Goal: Task Accomplishment & Management: Use online tool/utility

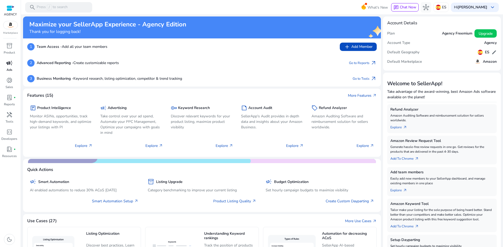
click at [10, 64] on span "campaign" at bounding box center [9, 63] width 6 height 6
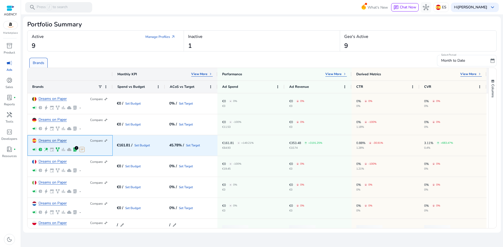
click at [52, 141] on link "Dreams on Paper" at bounding box center [52, 141] width 28 height 4
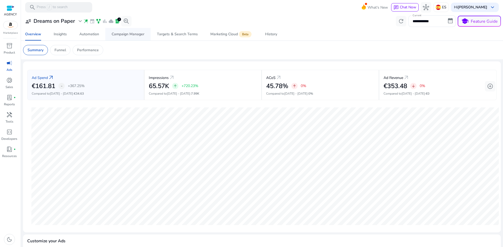
click at [125, 34] on div "Campaign Manager" at bounding box center [127, 34] width 33 height 4
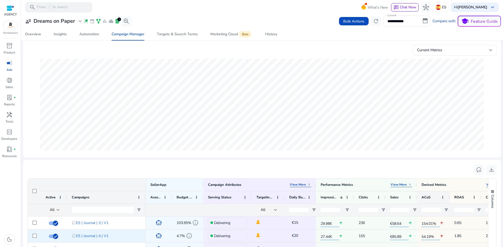
scroll to position [131, 0]
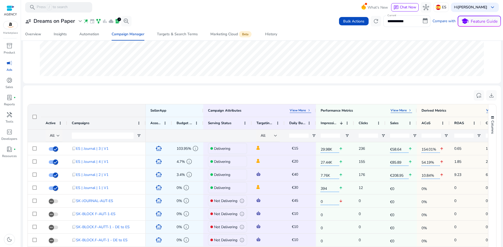
click at [55, 138] on div "All" at bounding box center [53, 136] width 7 height 6
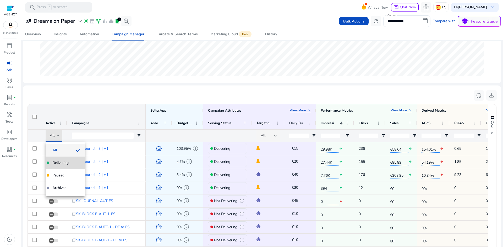
click at [63, 164] on span "Delivering" at bounding box center [60, 162] width 16 height 5
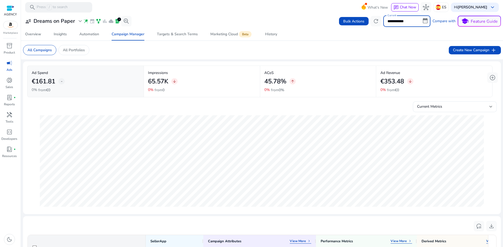
scroll to position [0, 0]
click at [401, 23] on input "**********" at bounding box center [406, 21] width 47 height 12
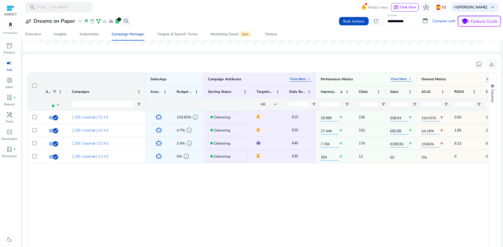
scroll to position [145, 0]
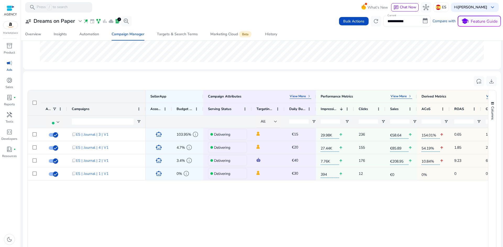
click at [390, 21] on input "**********" at bounding box center [406, 21] width 47 height 12
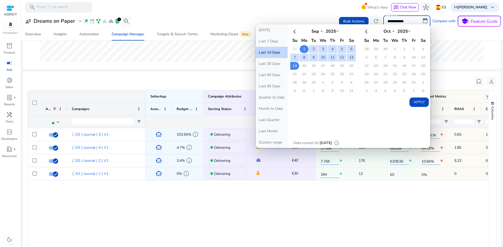
click at [303, 49] on td "1" at bounding box center [303, 49] width 9 height 8
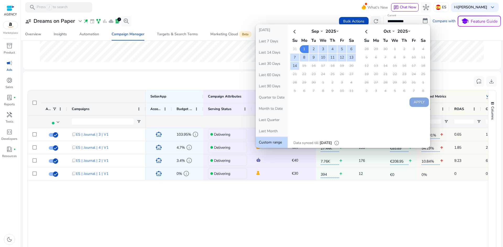
click at [303, 67] on td "15" at bounding box center [303, 66] width 9 height 8
click at [293, 66] on td "14" at bounding box center [294, 66] width 9 height 8
click at [419, 104] on button "Apply" at bounding box center [418, 102] width 19 height 9
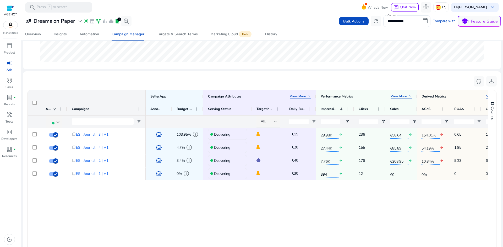
click at [373, 209] on div "smart_toy 103.95% info Delivering €15 edit 29.98K arrow_upward 236 €58.64 arrow…" at bounding box center [317, 201] width 342 height 147
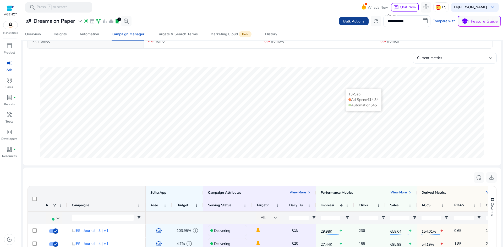
scroll to position [14, 0]
